Goal: Complete application form: Complete application form

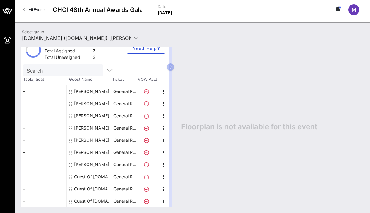
scroll to position [11, 0]
click at [94, 177] on div "Guest Of [DOMAIN_NAME]" at bounding box center [93, 177] width 38 height 12
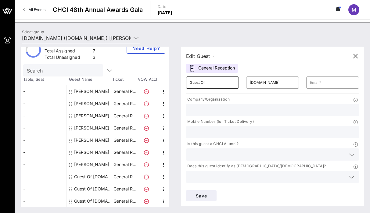
click at [210, 85] on input "Guest Of" at bounding box center [212, 83] width 45 height 10
type input "[PERSON_NAME]"
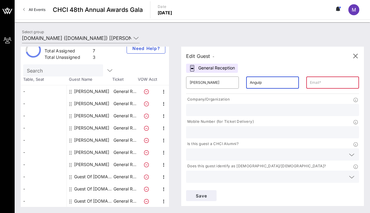
click at [270, 85] on input "Angulp" at bounding box center [272, 83] width 45 height 10
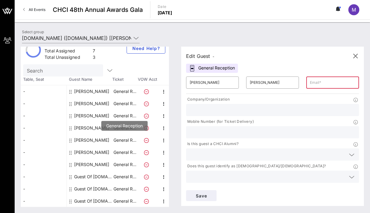
click at [128, 141] on p "General R…" at bounding box center [125, 140] width 24 height 12
click at [84, 139] on div "[PERSON_NAME]" at bounding box center [91, 140] width 35 height 12
type input "Praeli"
type input "[EMAIL_ADDRESS][DOMAIN_NAME]"
type input "[DOMAIN_NAME]"
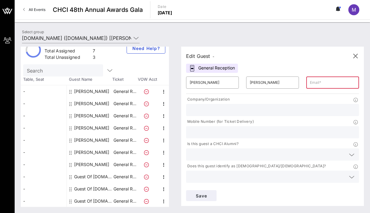
type input "2034170685"
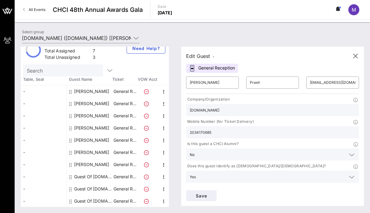
click at [90, 178] on div "Guest Of [DOMAIN_NAME]" at bounding box center [93, 177] width 38 height 12
type input "Guest Of"
type input "[DOMAIN_NAME]"
